Goal: Information Seeking & Learning: Learn about a topic

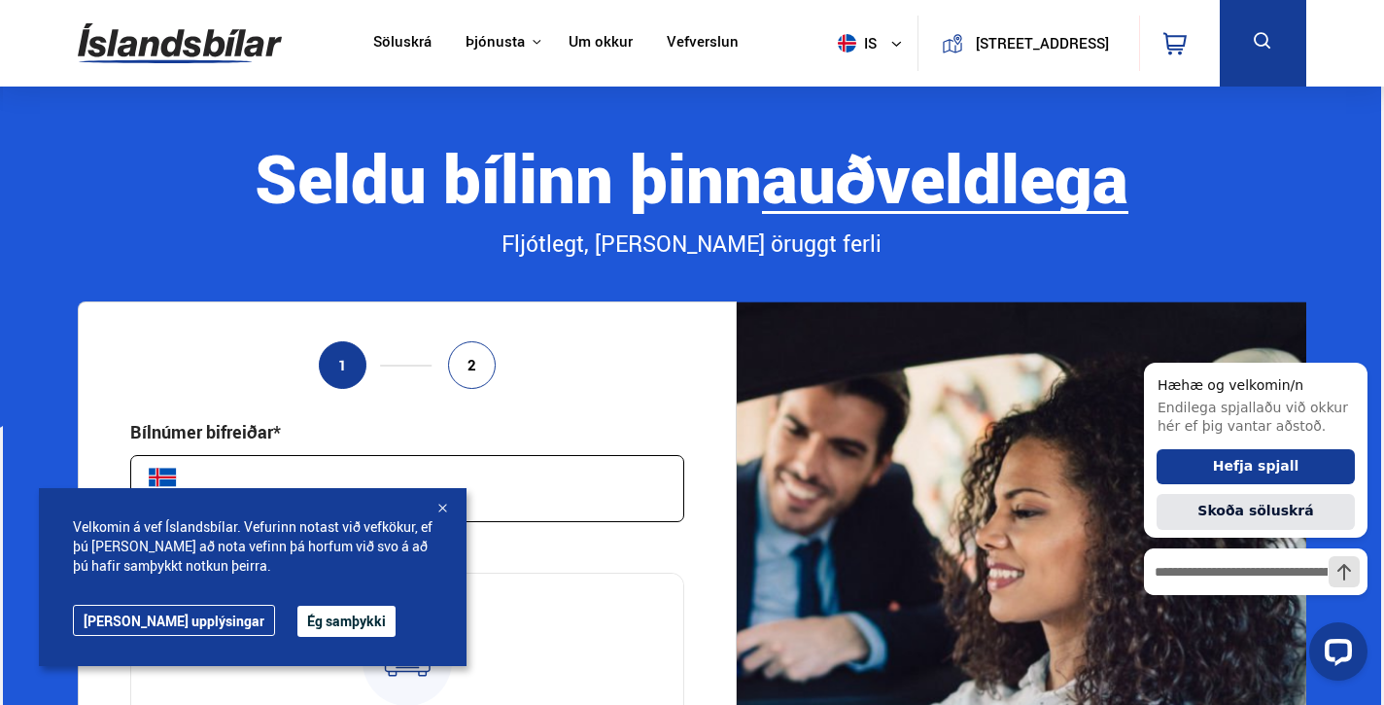
click at [569, 43] on link "Um okkur" at bounding box center [601, 43] width 64 height 20
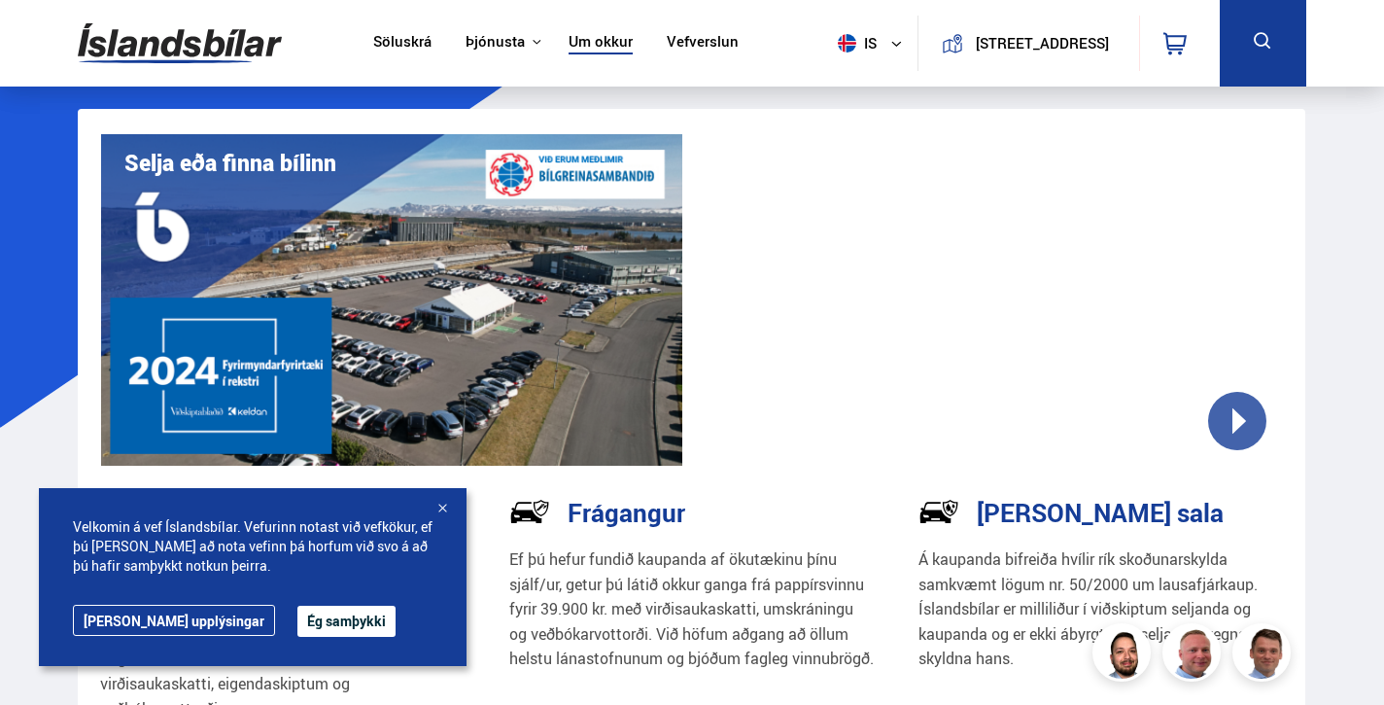
click at [218, 53] on img at bounding box center [180, 43] width 204 height 63
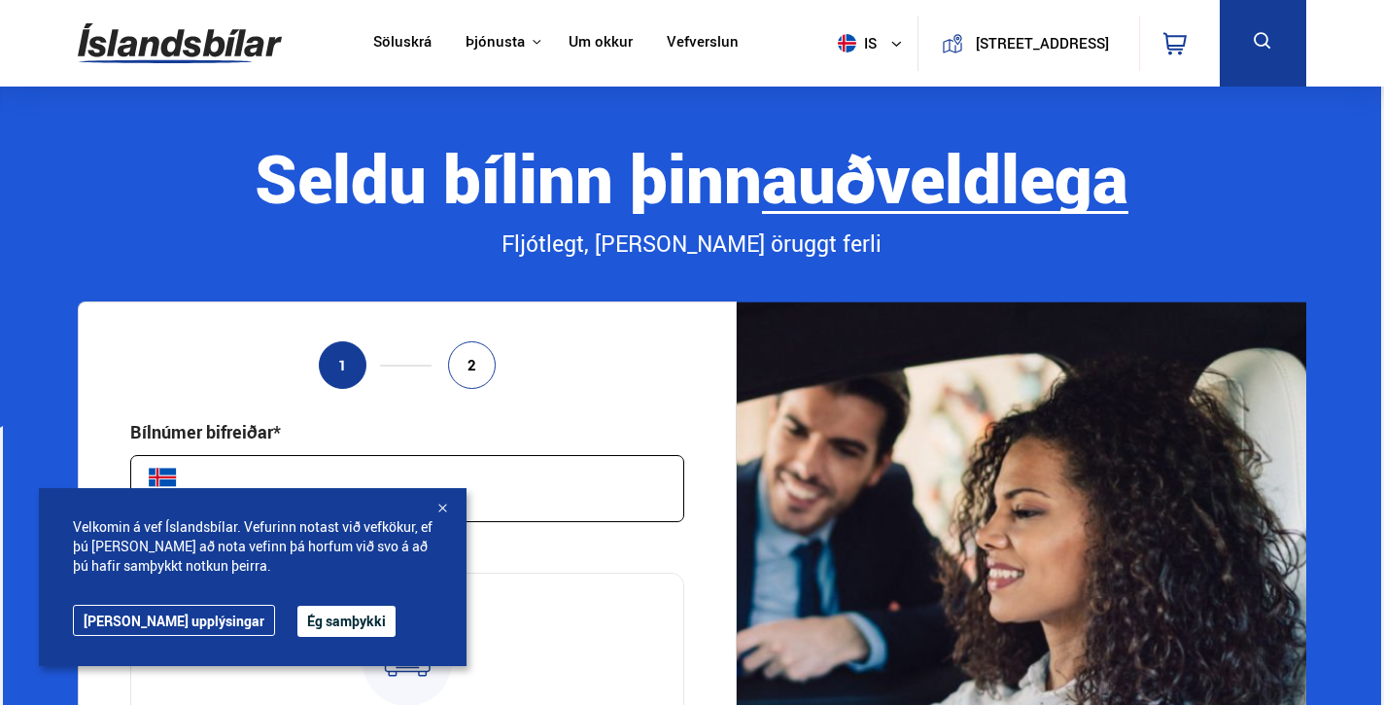
click at [404, 45] on link "Söluskrá" at bounding box center [402, 43] width 58 height 20
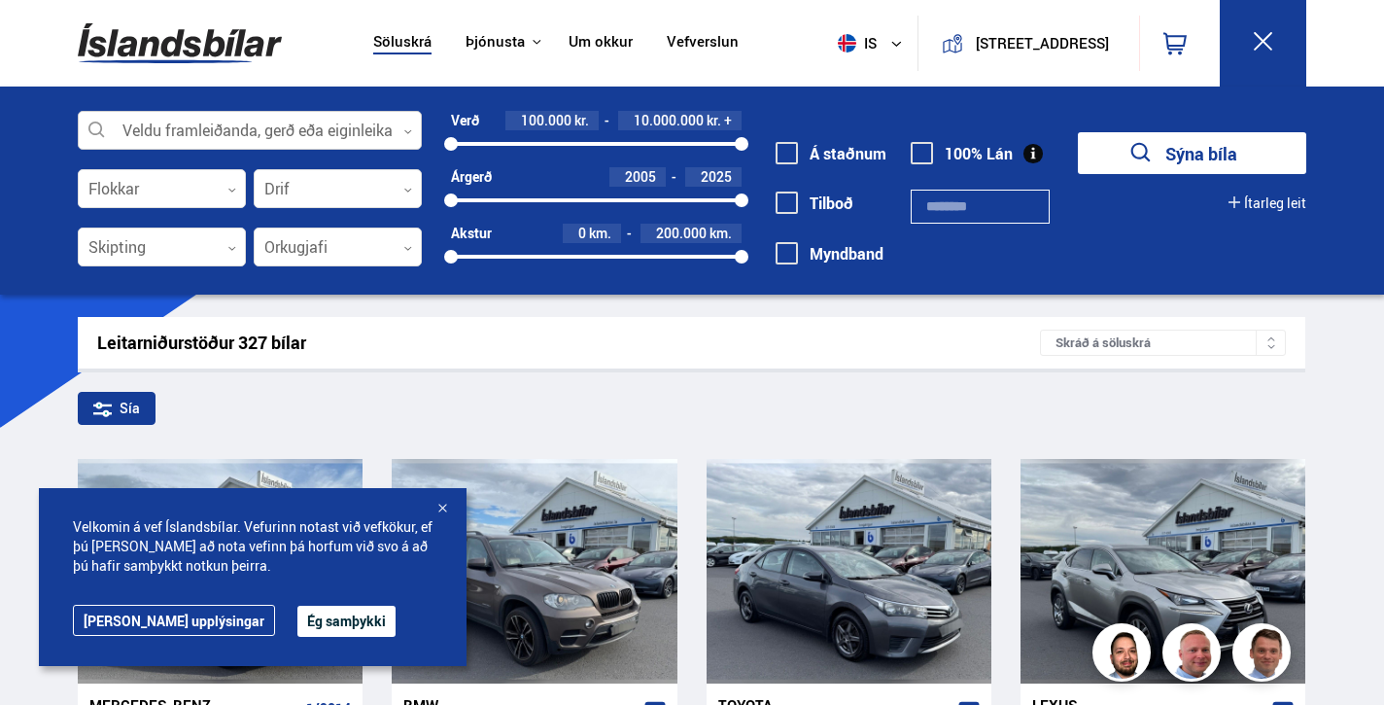
click at [263, 134] on div at bounding box center [250, 131] width 344 height 39
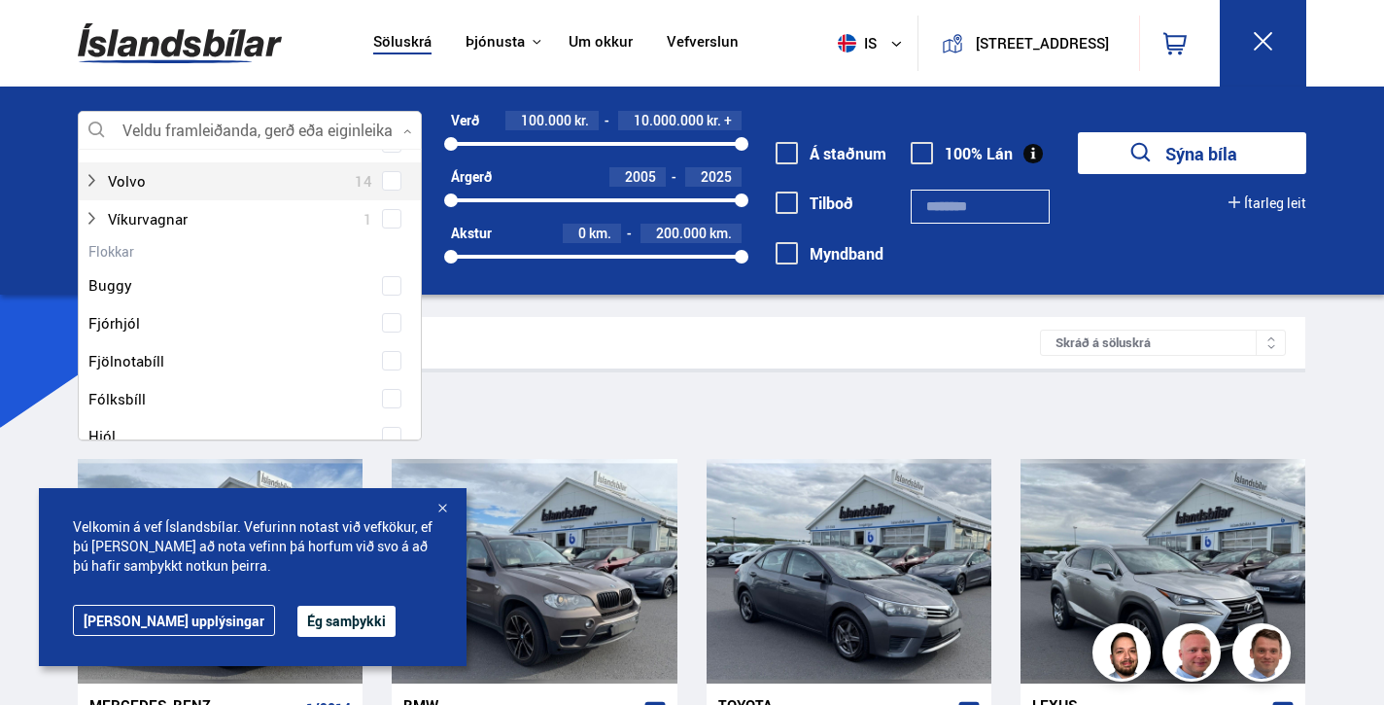
scroll to position [1571, 0]
click at [151, 178] on div at bounding box center [231, 177] width 294 height 28
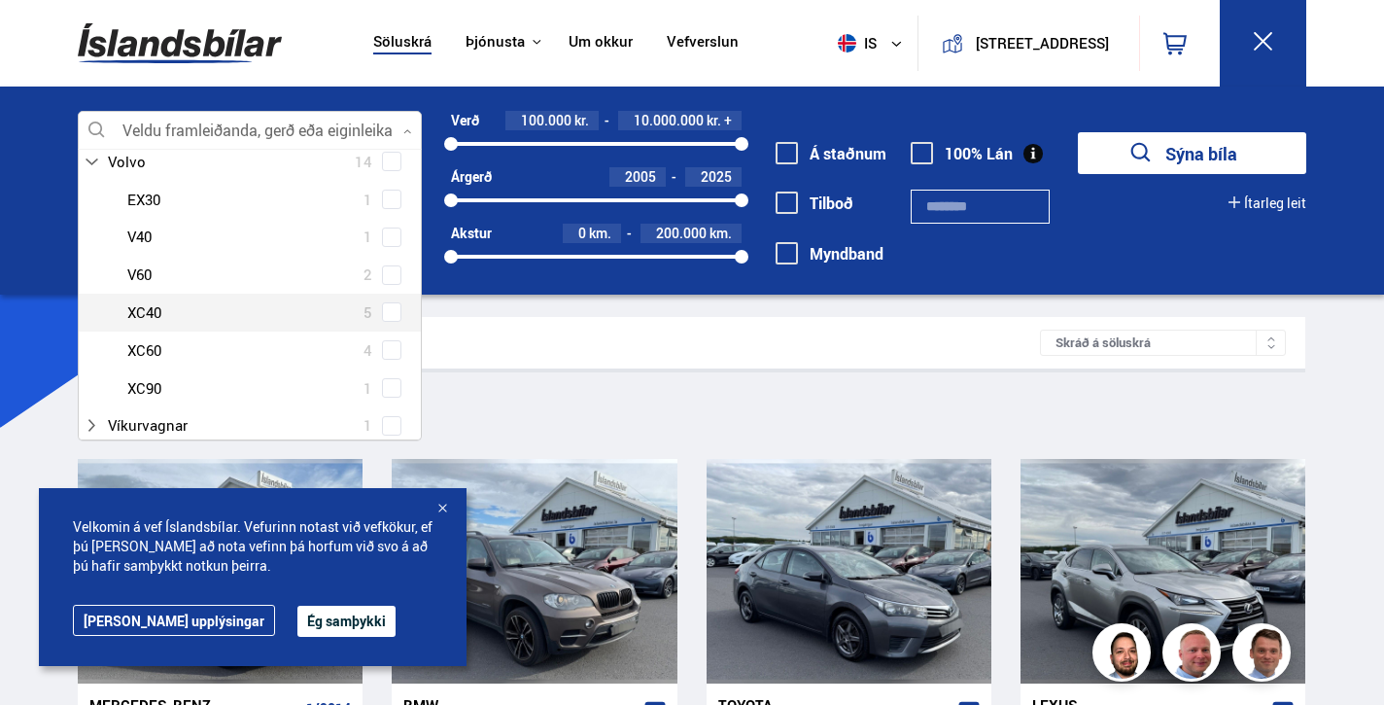
scroll to position [1604, 0]
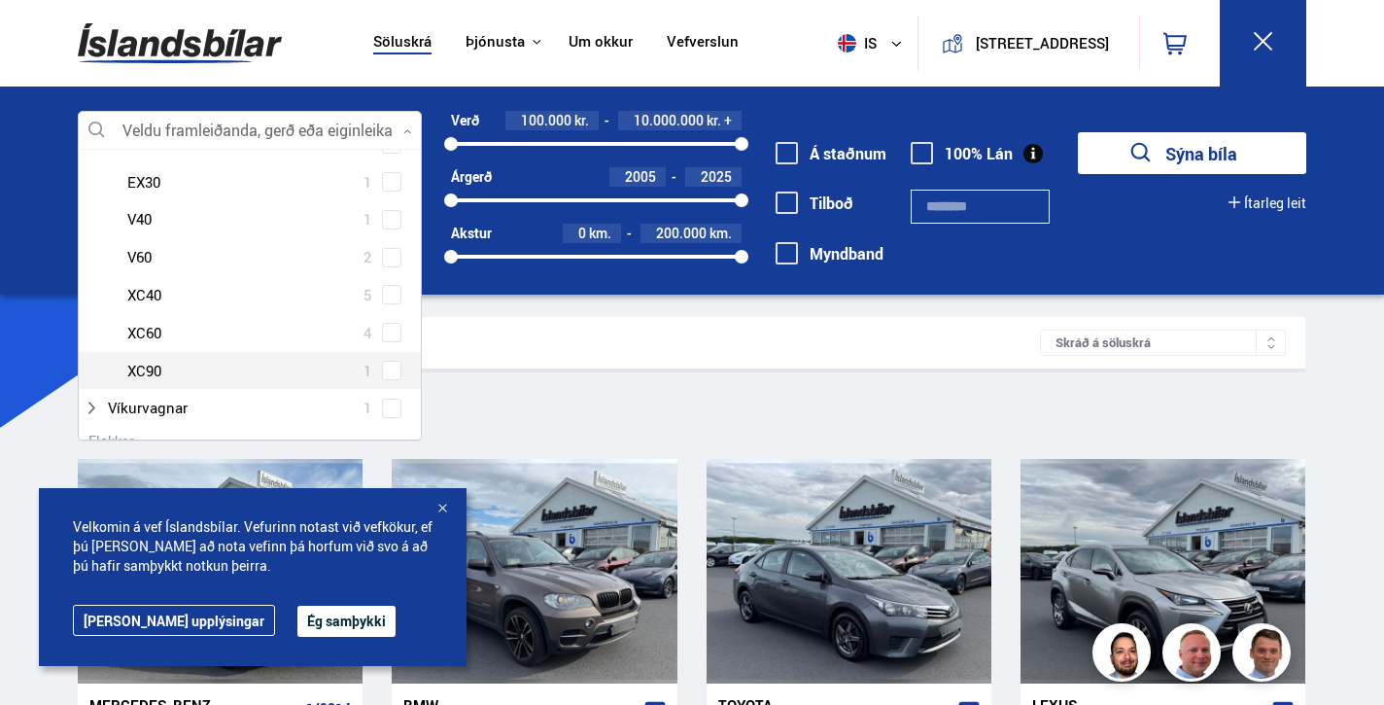
click at [377, 376] on div "Volvo EX30 1 Volvo V40 1 Volvo V60 2 Volvo XC40 5 Volvo XC60 4 Volvo XC90 1" at bounding box center [250, 276] width 342 height 227
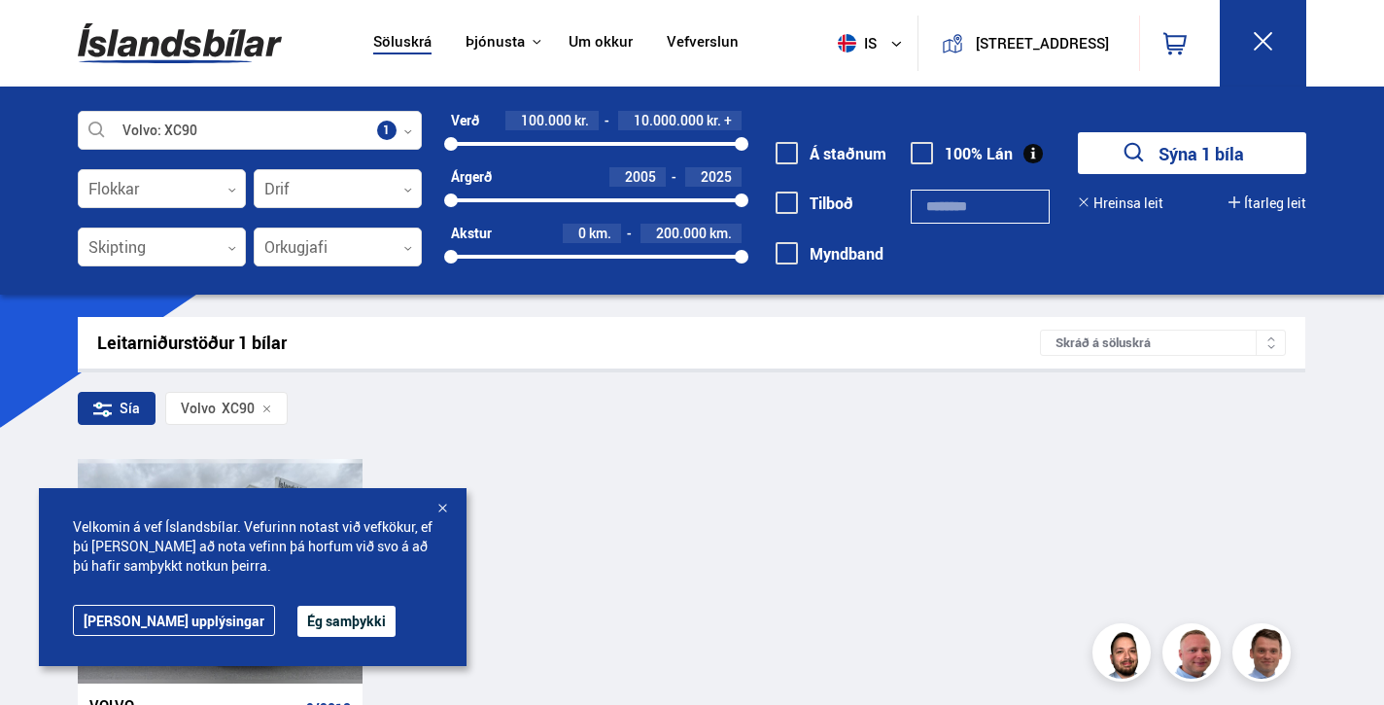
click at [1219, 145] on button "Sýna 1 bíla" at bounding box center [1192, 153] width 228 height 42
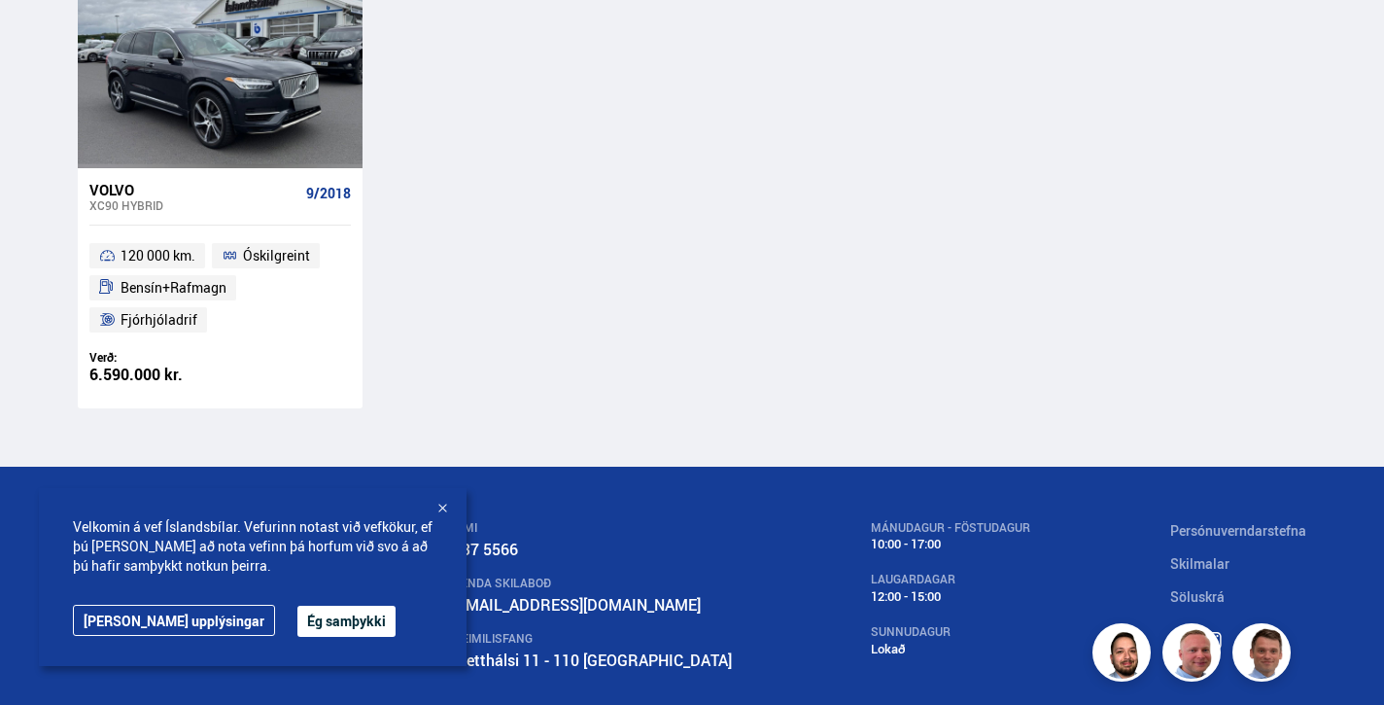
scroll to position [509, 0]
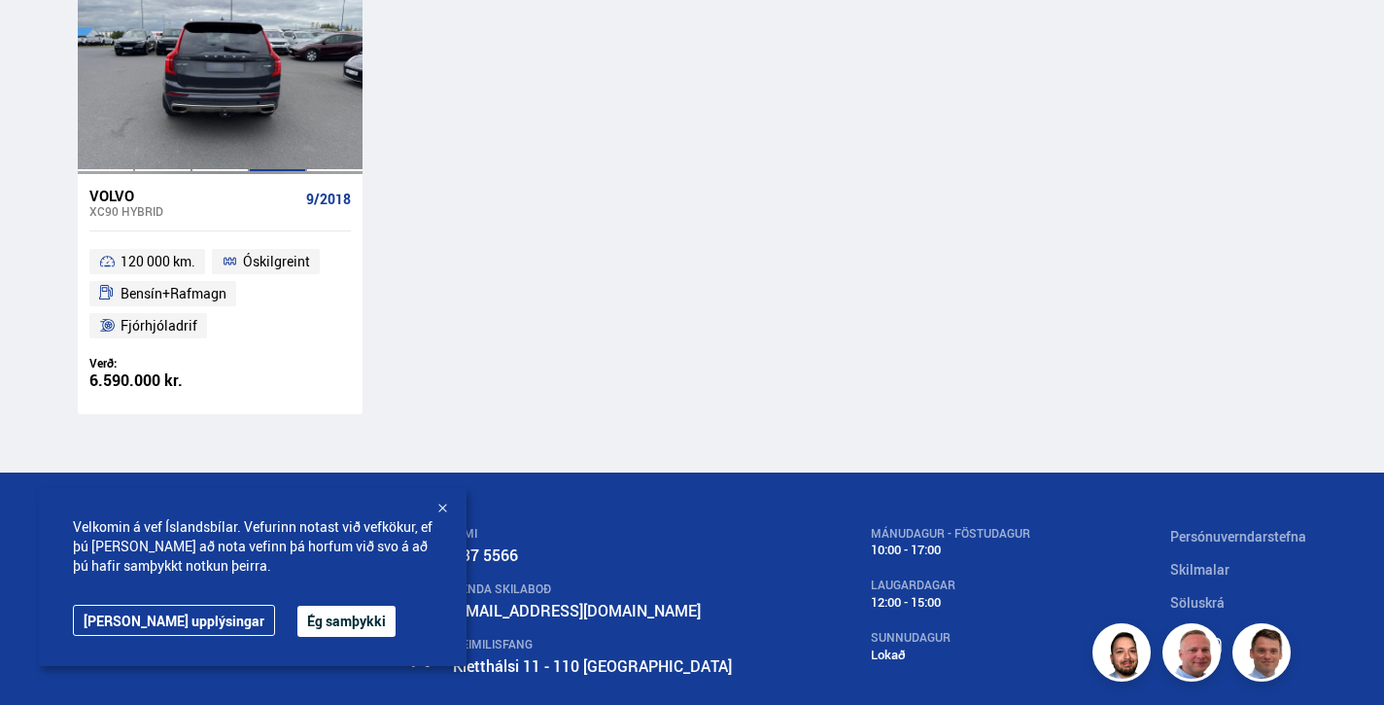
click at [298, 124] on div at bounding box center [277, 61] width 57 height 224
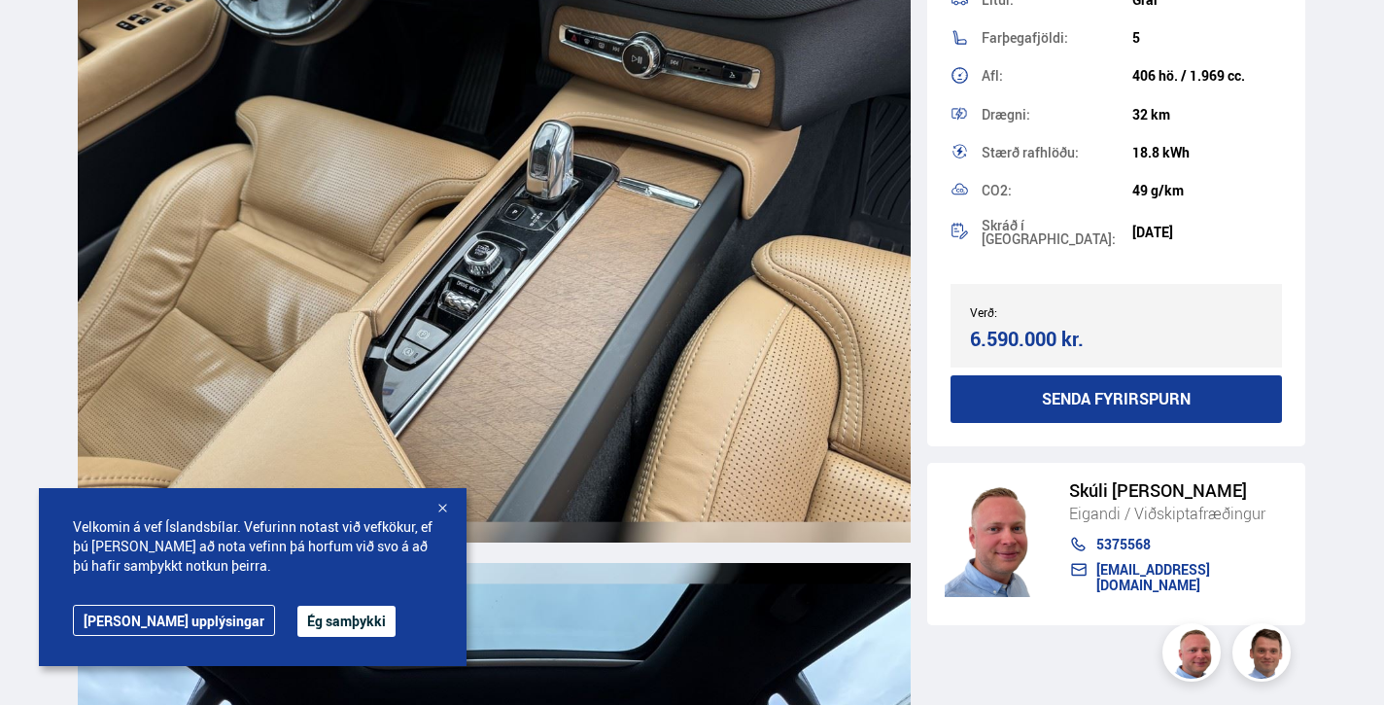
scroll to position [12946, 0]
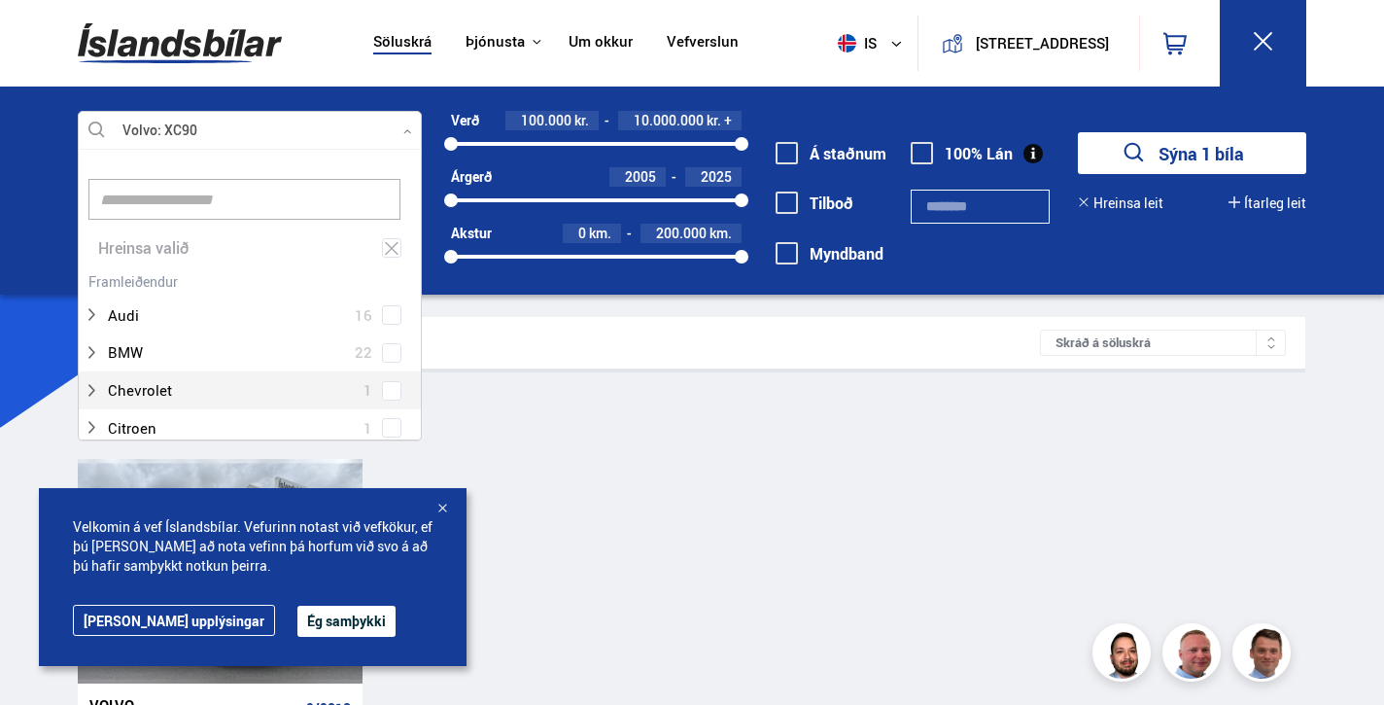
click at [264, 123] on div at bounding box center [250, 131] width 344 height 39
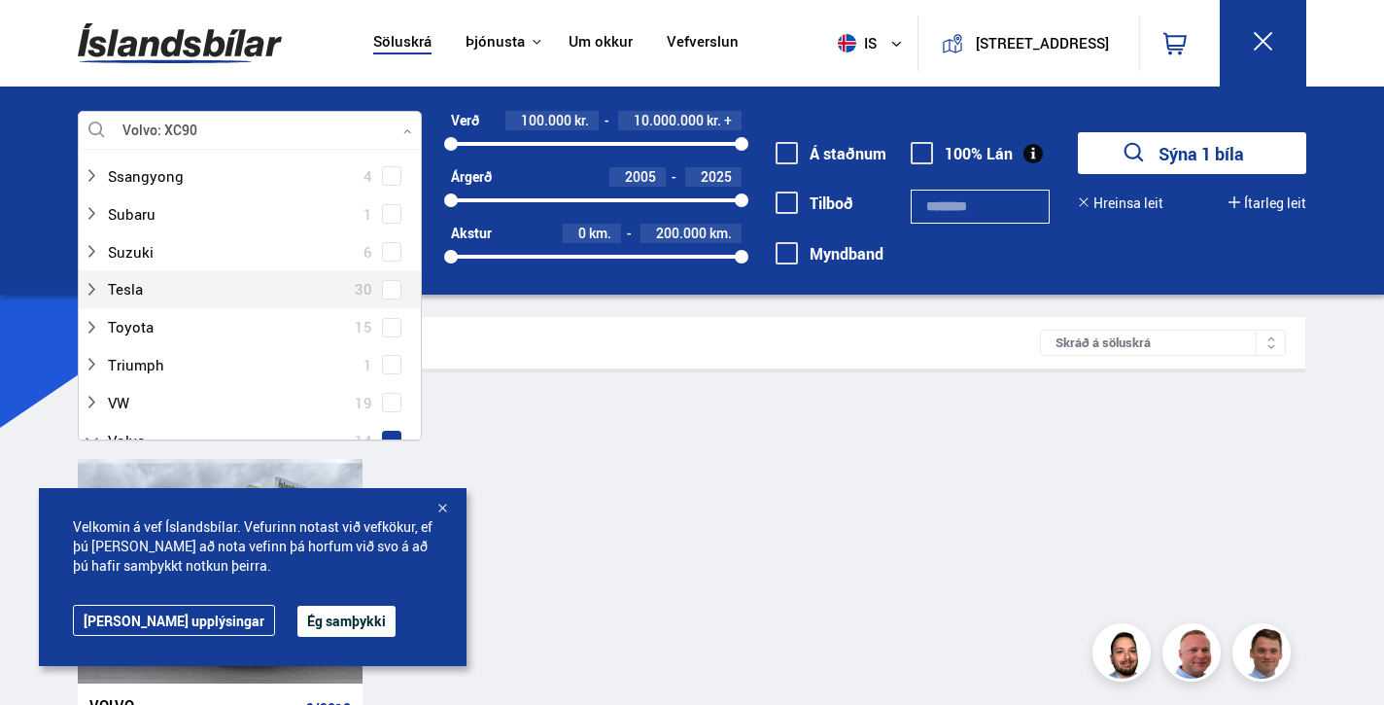
scroll to position [1307, 0]
click at [232, 128] on div at bounding box center [250, 131] width 344 height 39
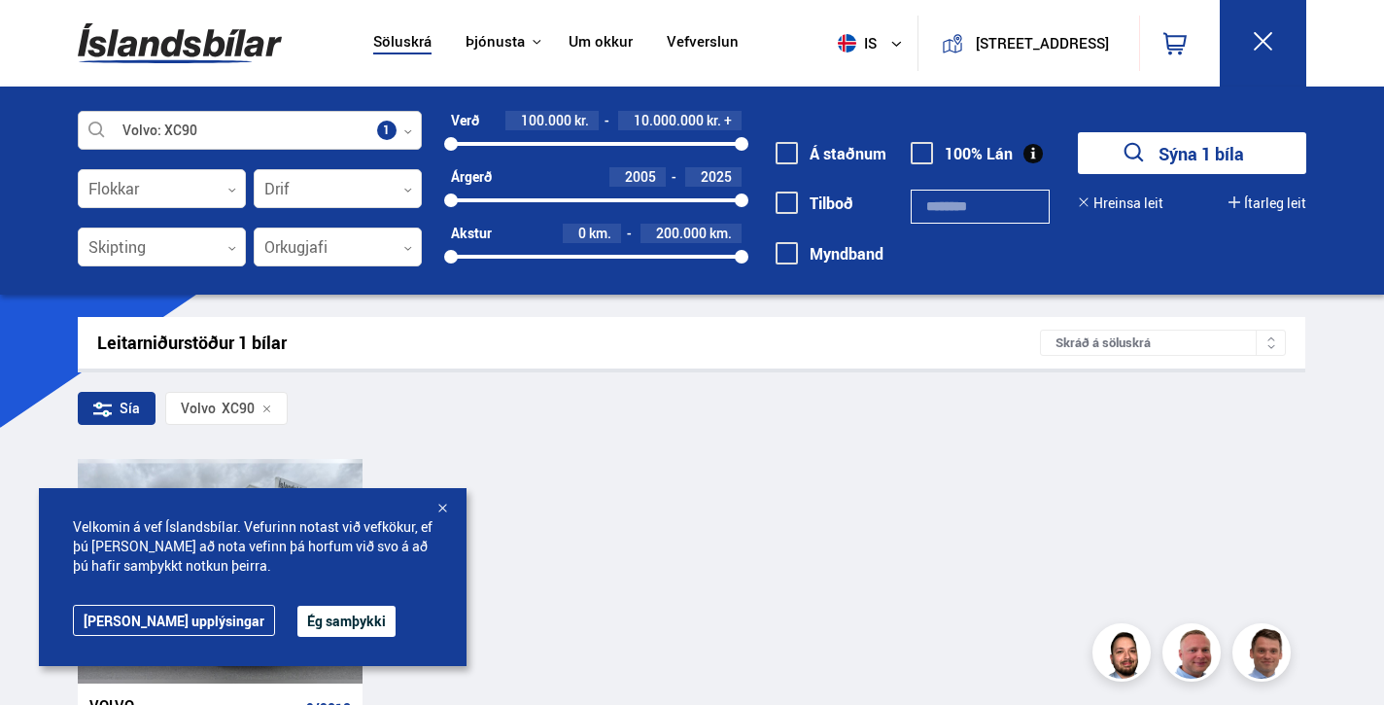
click at [391, 130] on div at bounding box center [250, 131] width 344 height 39
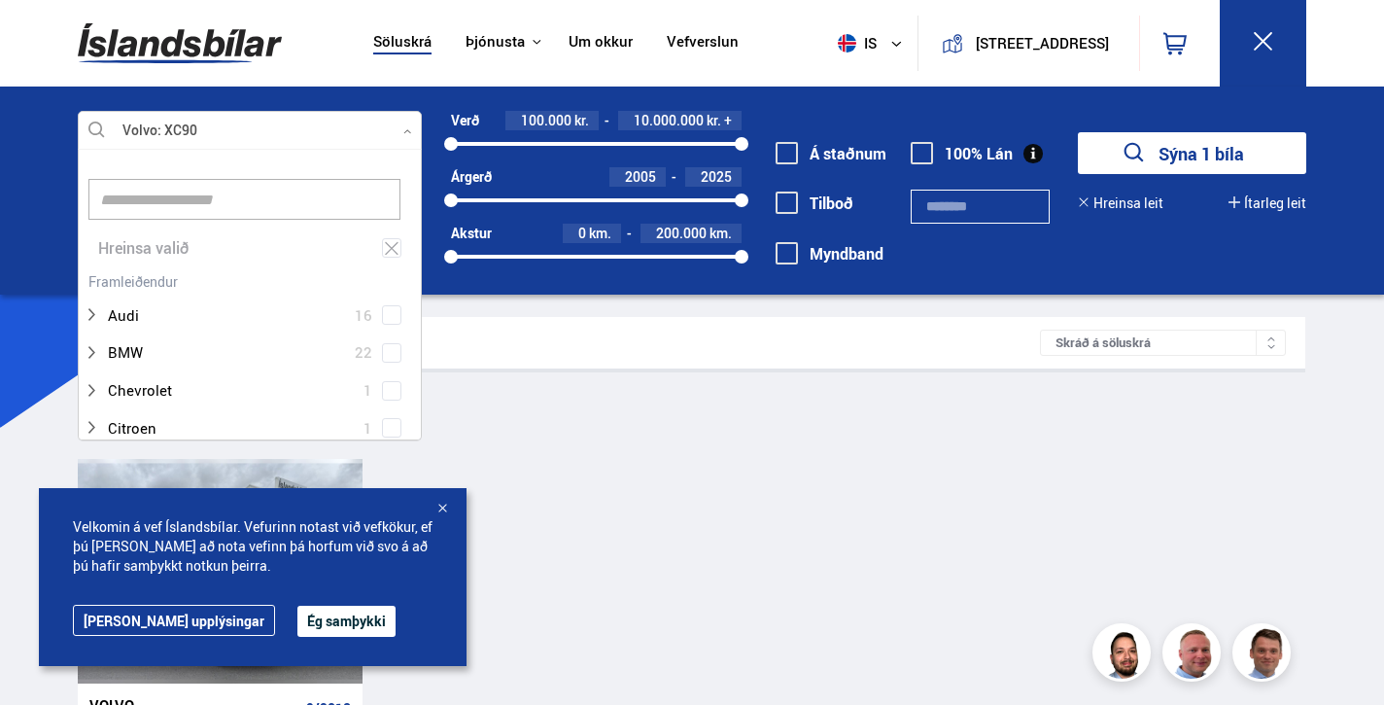
scroll to position [290, 337]
click at [218, 128] on div at bounding box center [250, 131] width 344 height 39
click at [218, 127] on div at bounding box center [250, 131] width 344 height 39
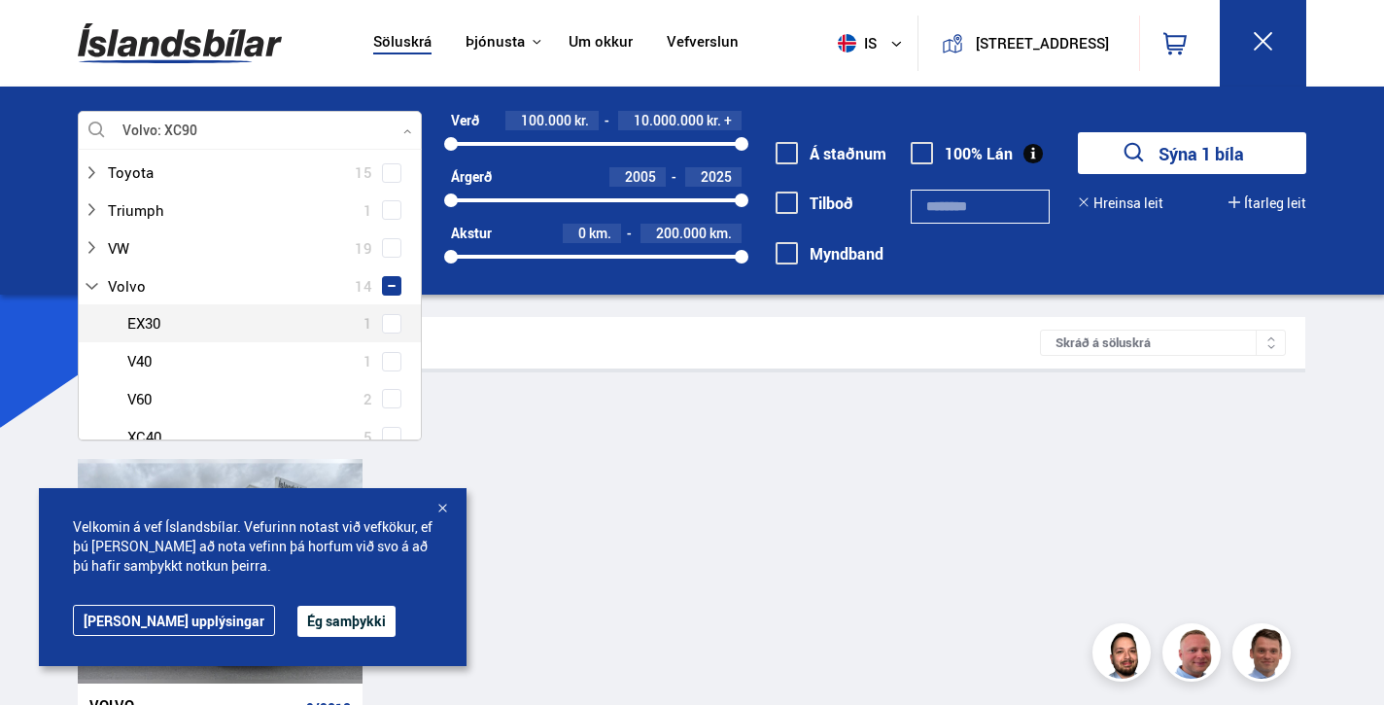
scroll to position [1501, 0]
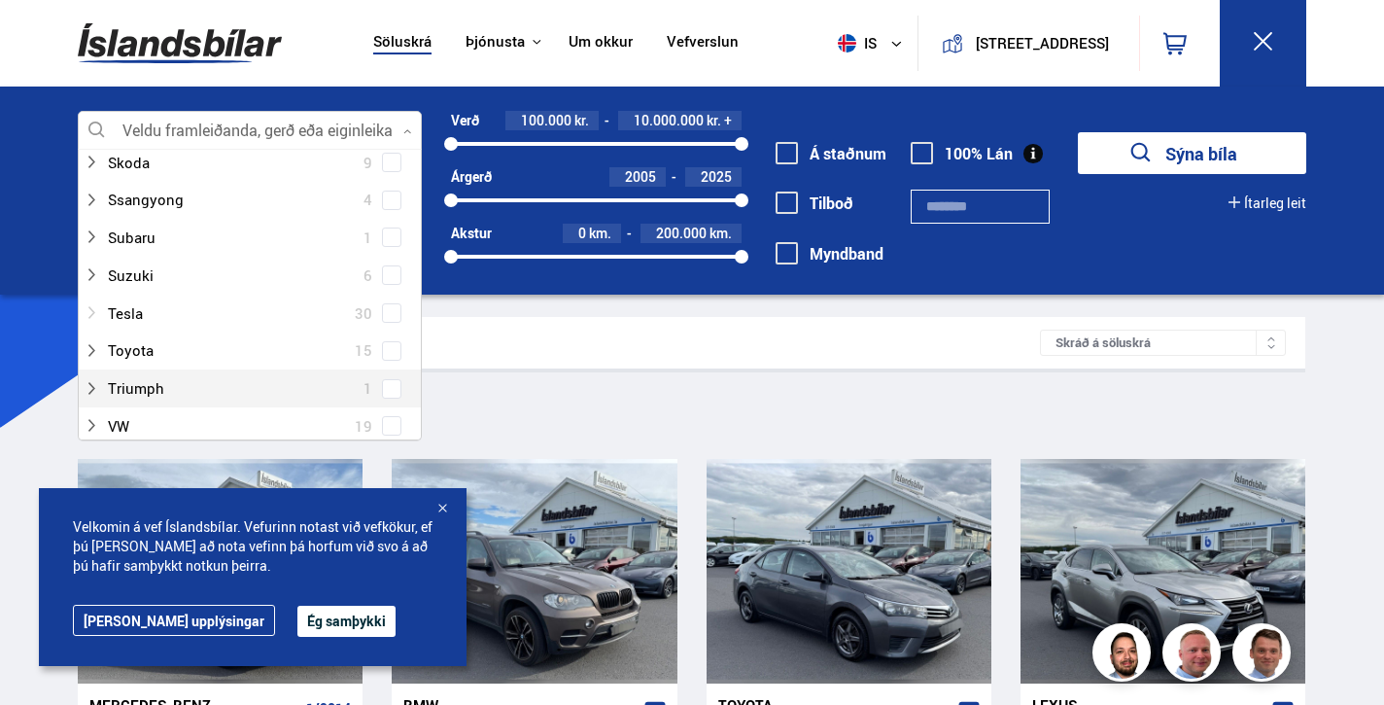
scroll to position [1285, 0]
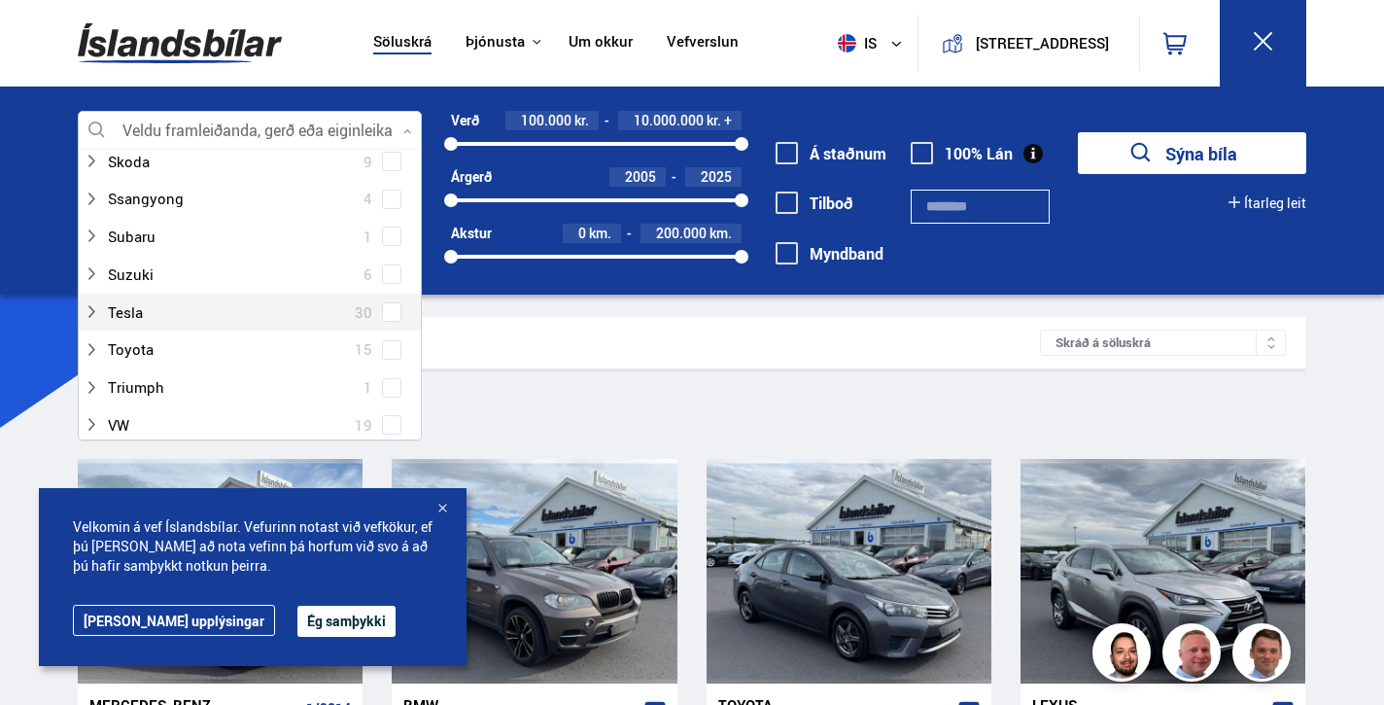
click at [135, 305] on div at bounding box center [231, 312] width 294 height 28
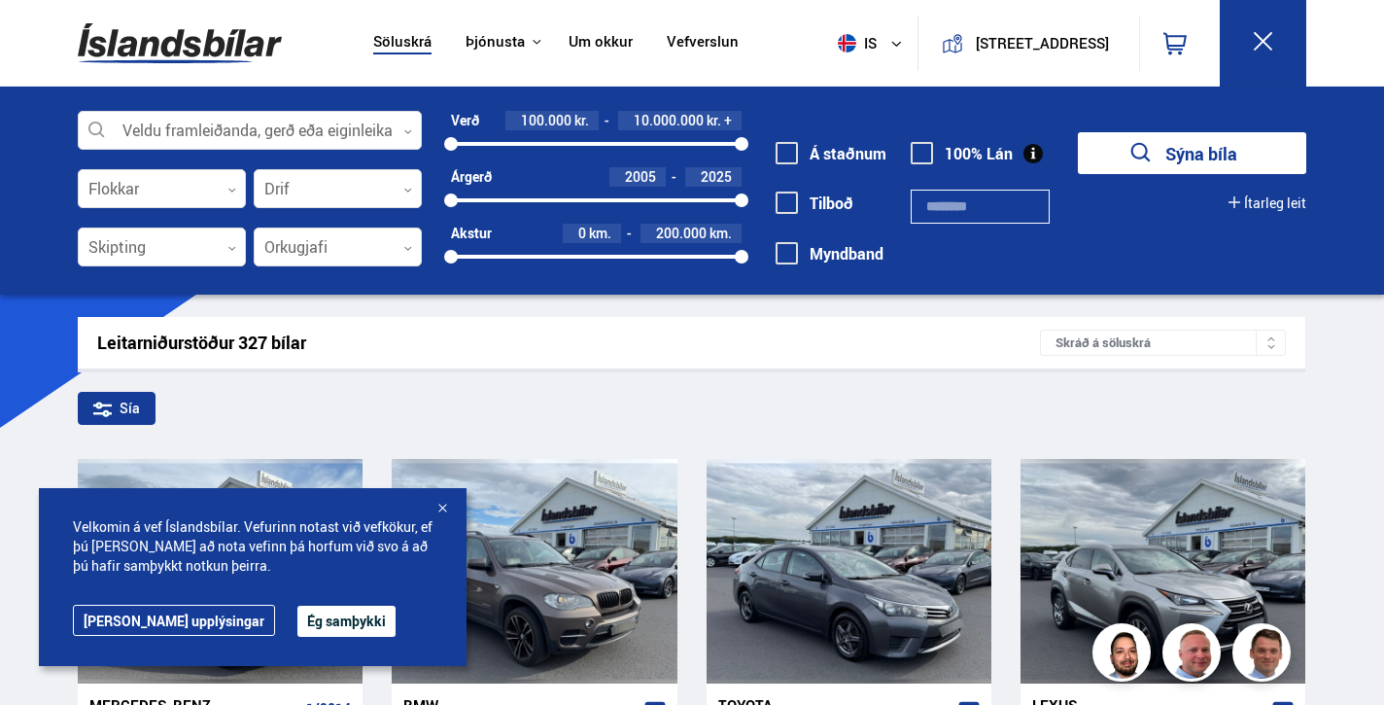
click at [1159, 173] on button "Sýna bíla" at bounding box center [1192, 153] width 228 height 42
click at [1142, 160] on icon "submit" at bounding box center [1142, 153] width 28 height 28
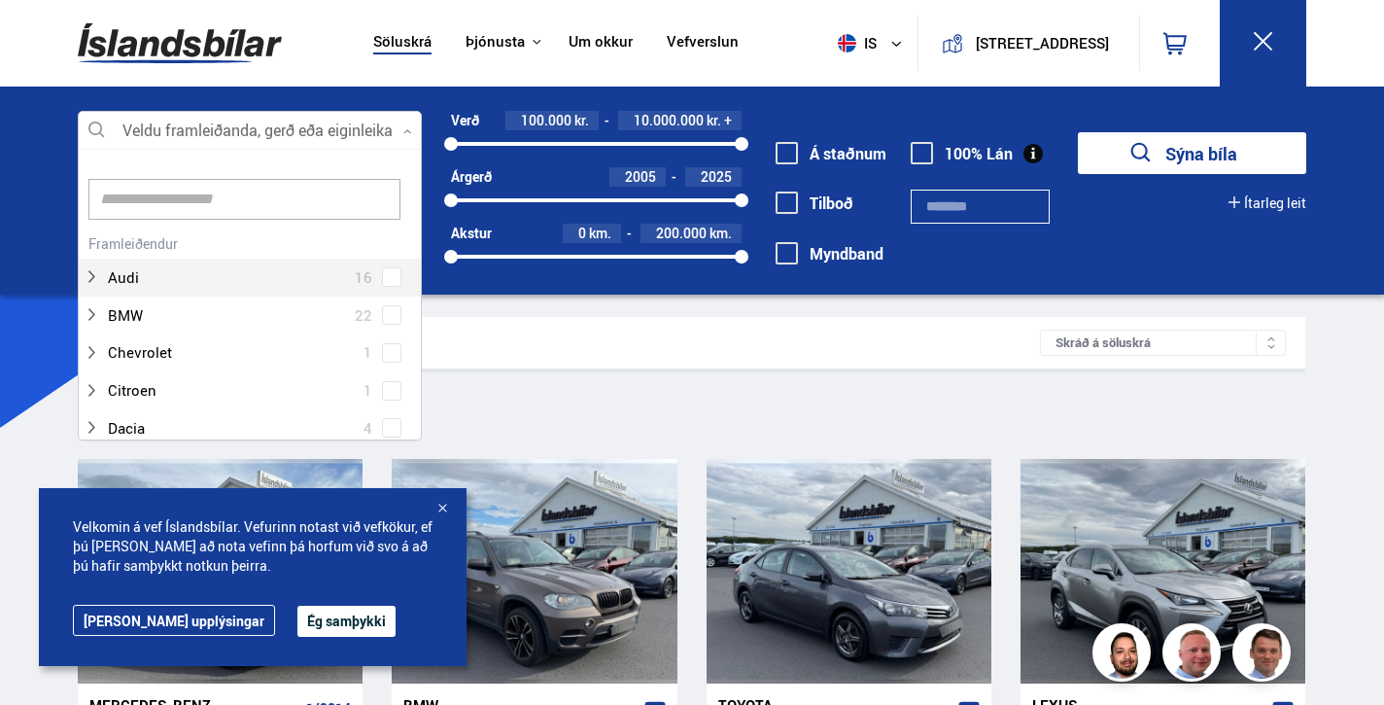
click at [276, 127] on div at bounding box center [250, 131] width 344 height 39
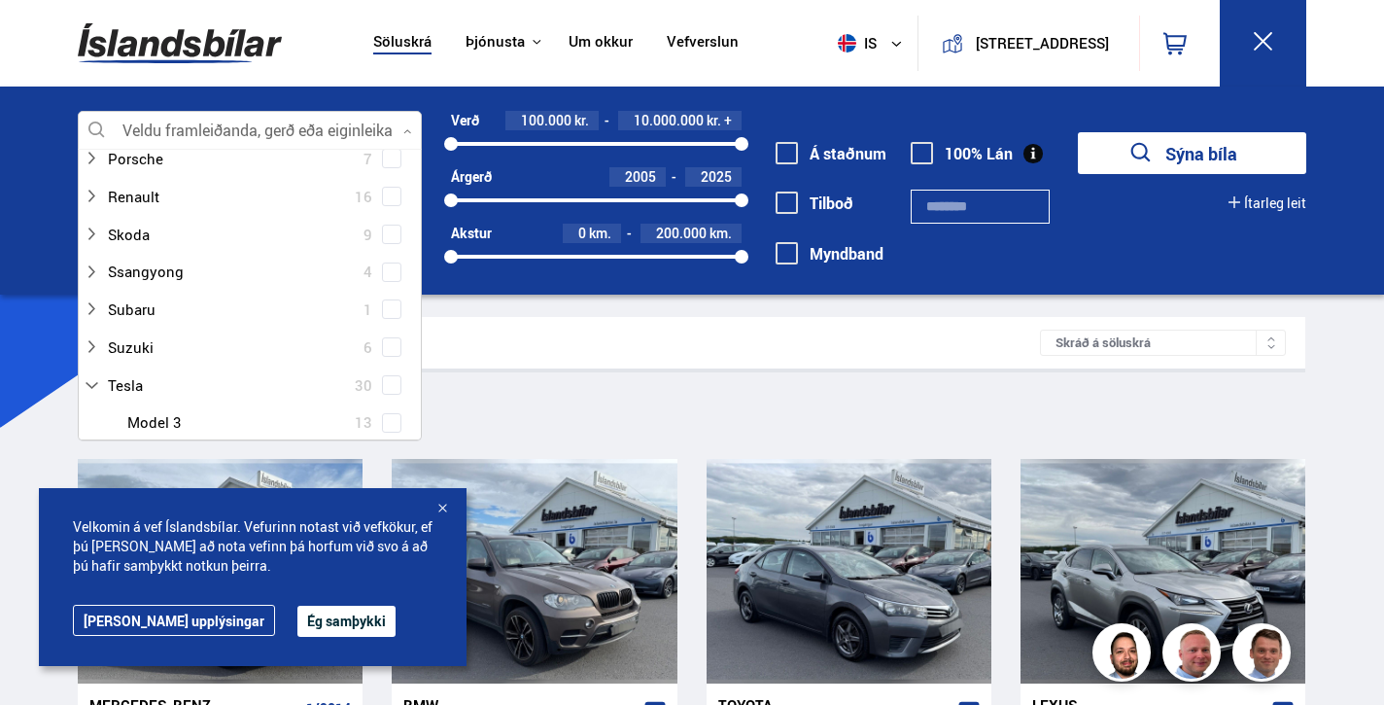
scroll to position [1216, 0]
click at [123, 384] on div at bounding box center [231, 382] width 294 height 28
click at [133, 382] on div at bounding box center [231, 382] width 294 height 28
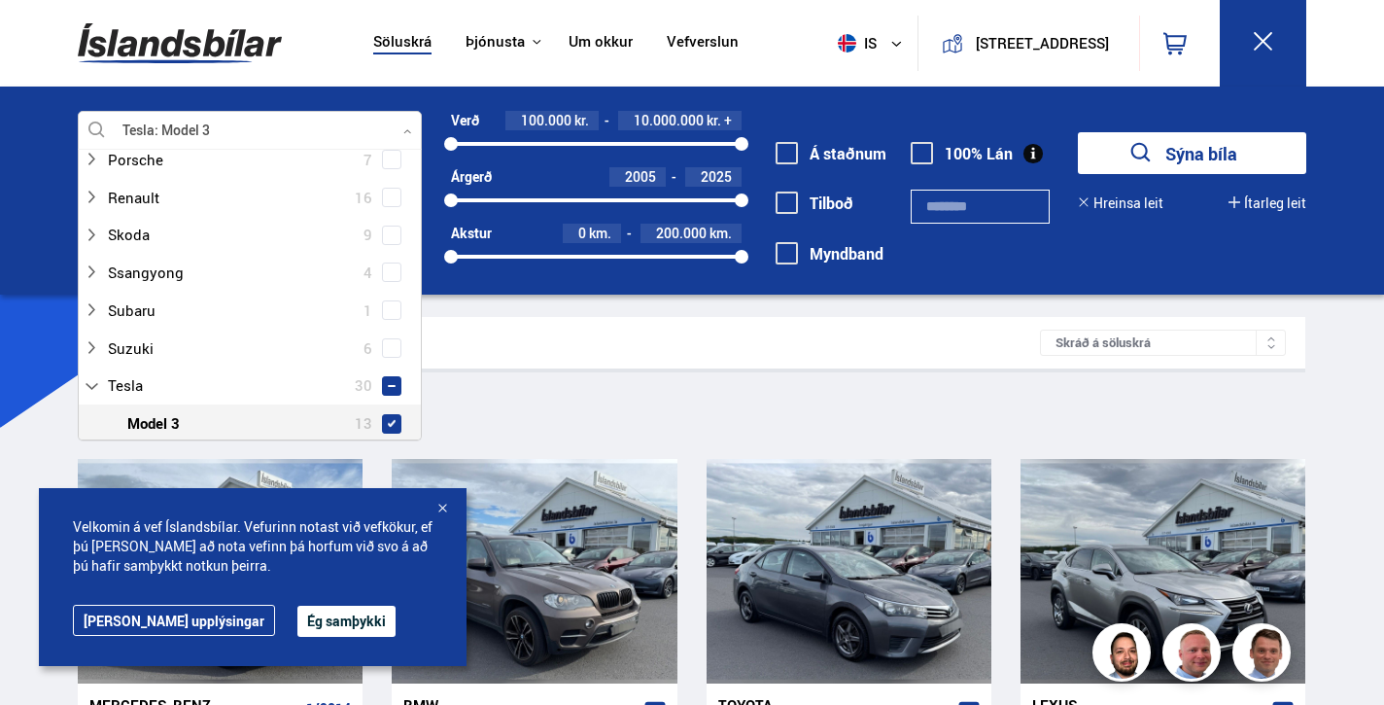
click at [393, 416] on span at bounding box center [392, 424] width 16 height 16
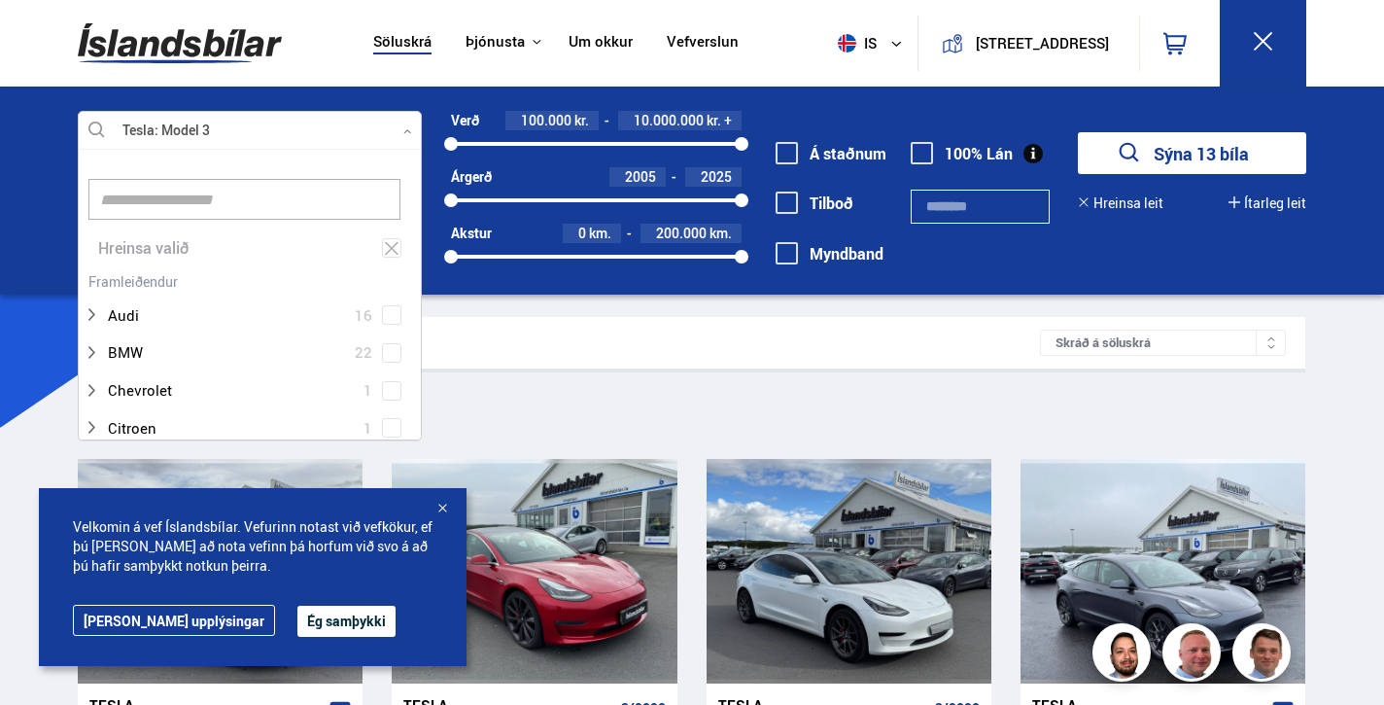
click at [1176, 154] on button "Sýna 13 bíla" at bounding box center [1192, 153] width 228 height 42
